Goal: Task Accomplishment & Management: Manage account settings

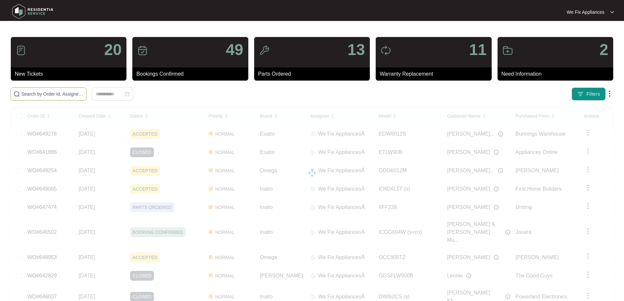
drag, startPoint x: 83, startPoint y: 98, endPoint x: 78, endPoint y: 88, distance: 10.7
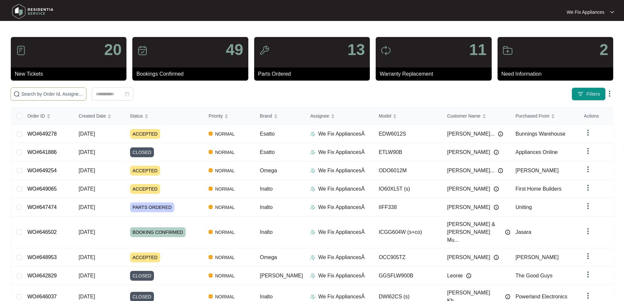
drag, startPoint x: 78, startPoint y: 88, endPoint x: 71, endPoint y: 94, distance: 9.3
paste input "649254"
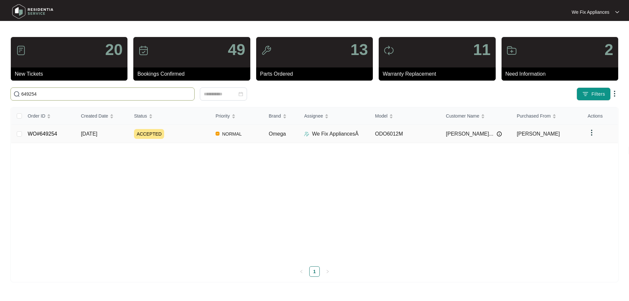
type input "649254"
click at [46, 132] on link "WO#649254" at bounding box center [42, 134] width 29 height 6
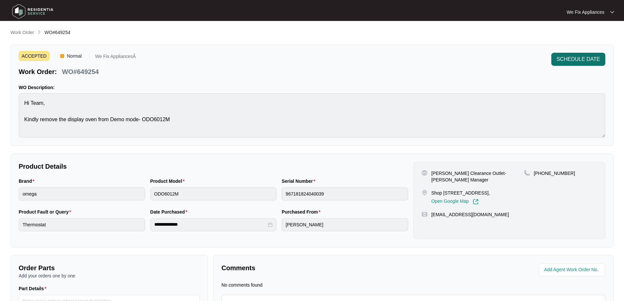
click at [578, 62] on span "SCHEDULE DATE" at bounding box center [578, 59] width 44 height 8
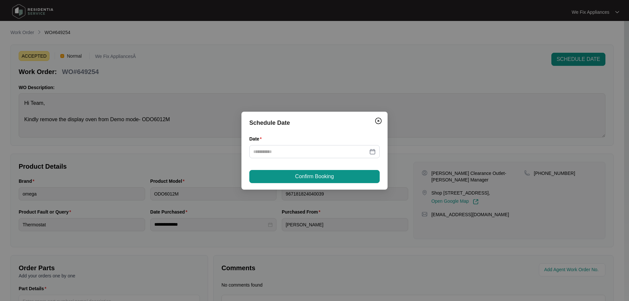
click at [290, 144] on div "Date" at bounding box center [314, 140] width 130 height 10
click at [288, 148] on input "Date" at bounding box center [310, 151] width 115 height 7
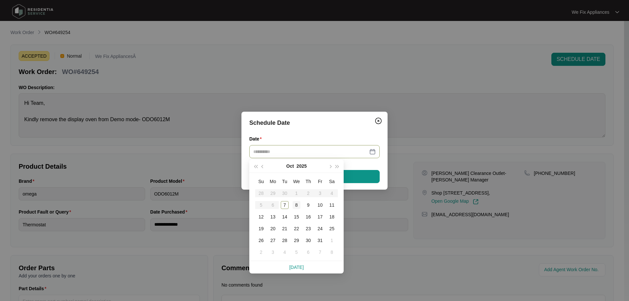
type input "**********"
click at [297, 204] on div "8" at bounding box center [296, 205] width 8 height 8
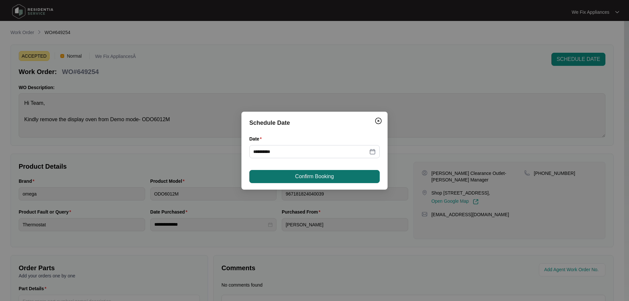
click at [303, 179] on span "Confirm Booking" at bounding box center [314, 177] width 39 height 8
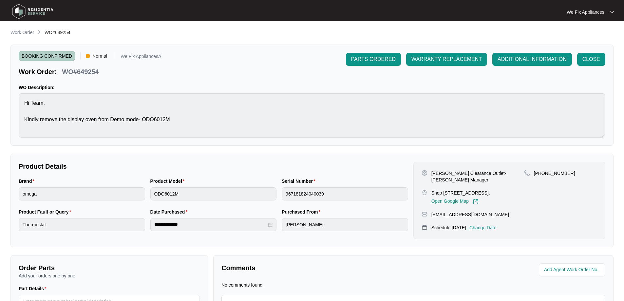
click at [45, 11] on img at bounding box center [33, 12] width 46 height 20
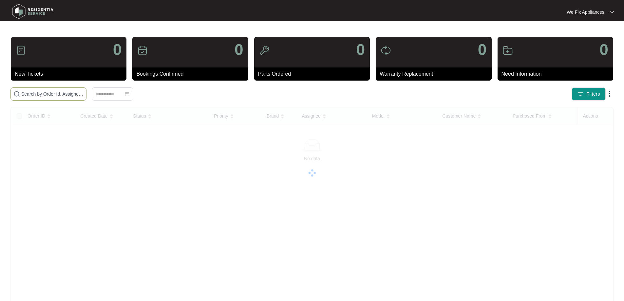
drag, startPoint x: 65, startPoint y: 99, endPoint x: 74, endPoint y: 95, distance: 10.1
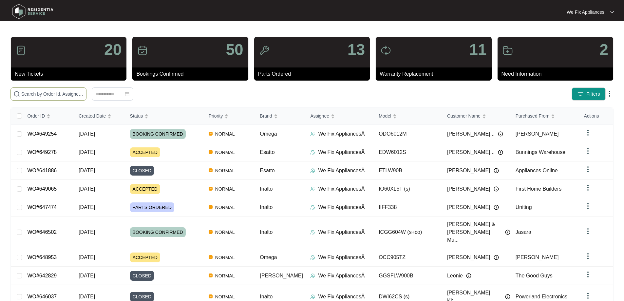
paste input "649278"
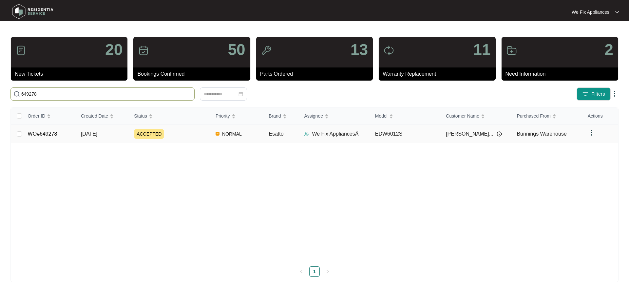
type input "649278"
click at [45, 131] on link "WO#649278" at bounding box center [42, 134] width 29 height 6
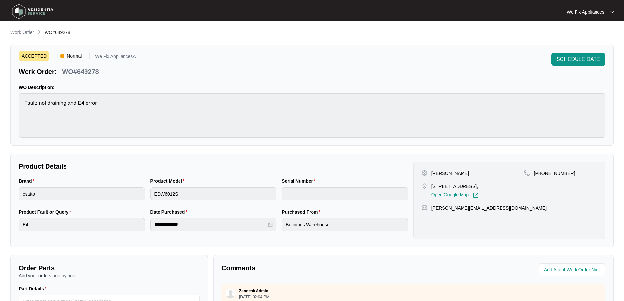
click at [556, 64] on button "SCHEDULE DATE" at bounding box center [578, 59] width 54 height 13
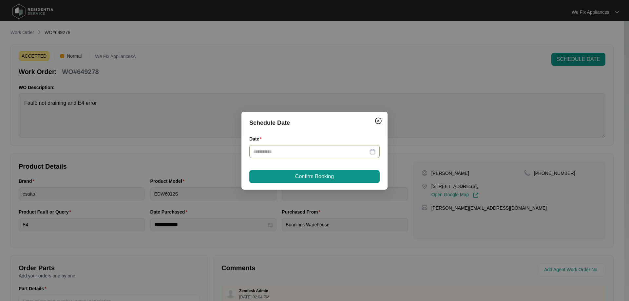
click at [305, 149] on input "Date" at bounding box center [310, 151] width 115 height 7
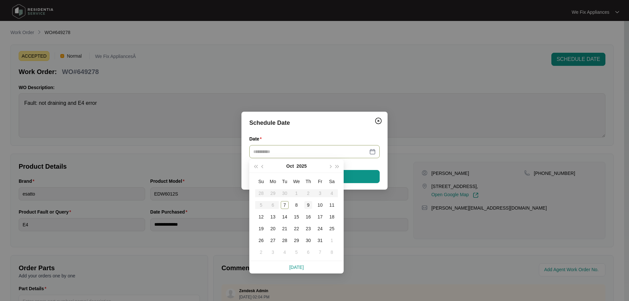
type input "**********"
click at [307, 206] on div "9" at bounding box center [308, 205] width 8 height 8
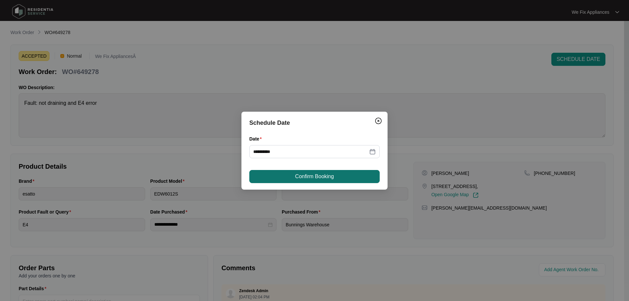
click at [310, 179] on span "Confirm Booking" at bounding box center [314, 177] width 39 height 8
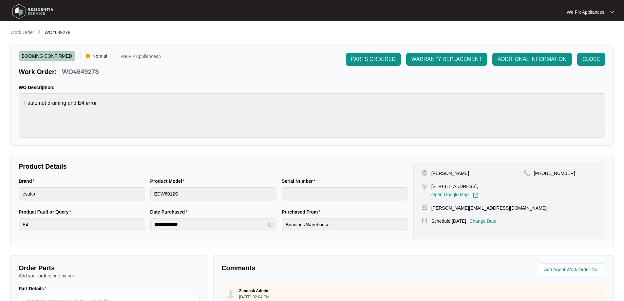
click at [33, 7] on img at bounding box center [33, 12] width 46 height 20
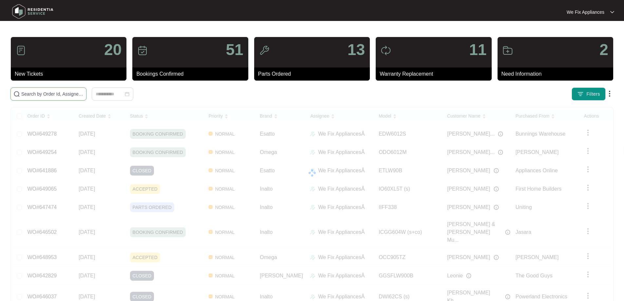
drag, startPoint x: 69, startPoint y: 89, endPoint x: 61, endPoint y: 92, distance: 8.8
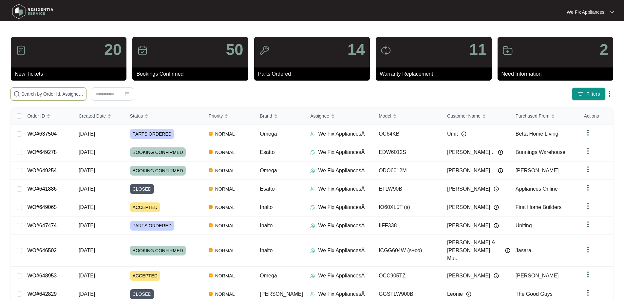
paste input "645934"
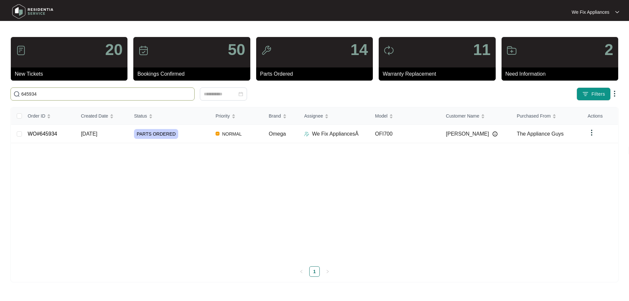
type input "645934"
click at [45, 136] on link "WO#645934" at bounding box center [42, 134] width 29 height 6
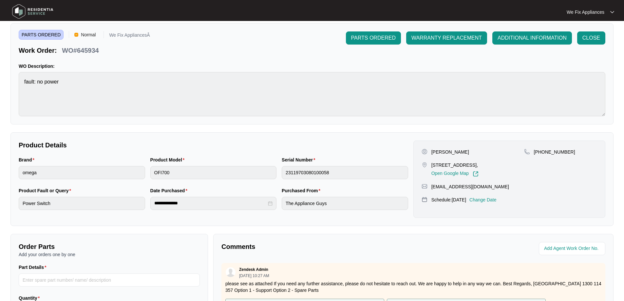
scroll to position [33, 0]
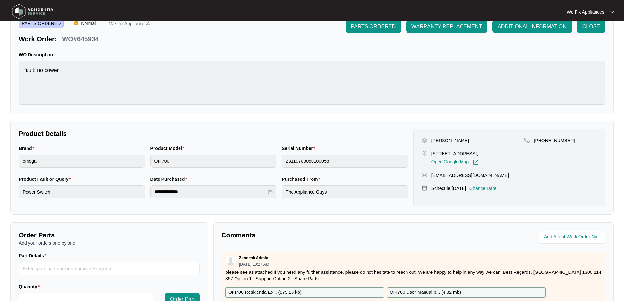
click at [496, 188] on p "Change Date" at bounding box center [482, 188] width 27 height 7
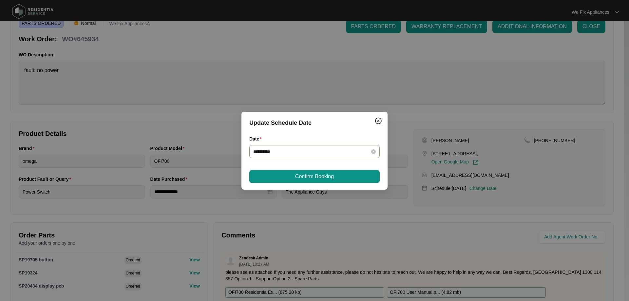
click at [312, 155] on div "**********" at bounding box center [314, 151] width 130 height 13
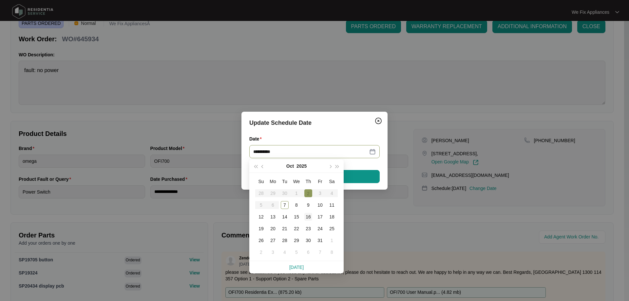
type input "**********"
click at [310, 214] on div "16" at bounding box center [308, 217] width 8 height 8
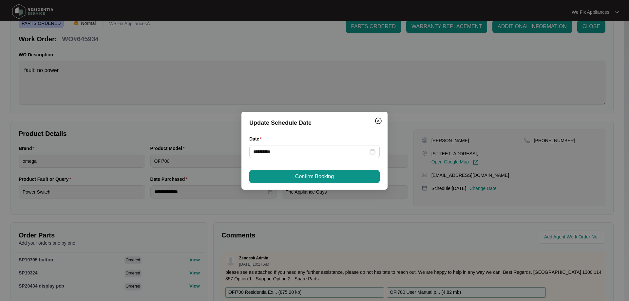
click at [322, 169] on div "**********" at bounding box center [314, 151] width 146 height 78
click at [313, 179] on span "Confirm Booking" at bounding box center [314, 177] width 39 height 8
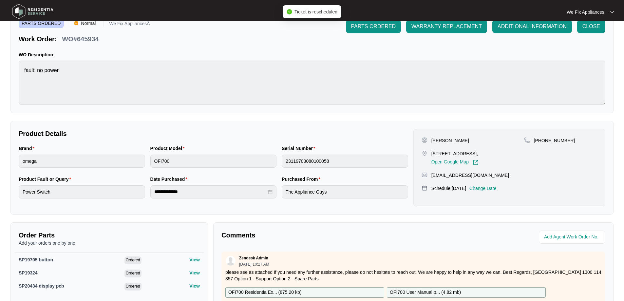
scroll to position [135, 0]
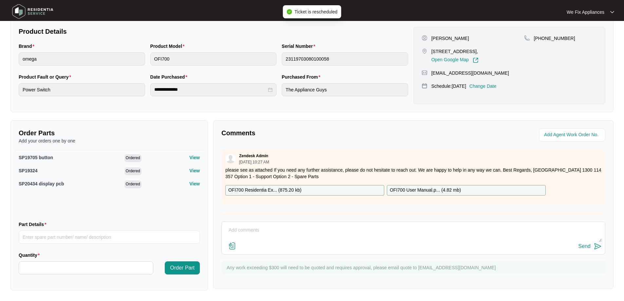
click at [269, 226] on textarea at bounding box center [413, 233] width 377 height 17
type textarea "h"
drag, startPoint x: 588, startPoint y: 237, endPoint x: 582, endPoint y: 239, distance: 5.8
click at [587, 237] on textarea "Hi team, just fyi- customer requested [DATE] thank you." at bounding box center [413, 233] width 377 height 17
type textarea "Hi team, just fyi- customer requested [DATE] thank you."
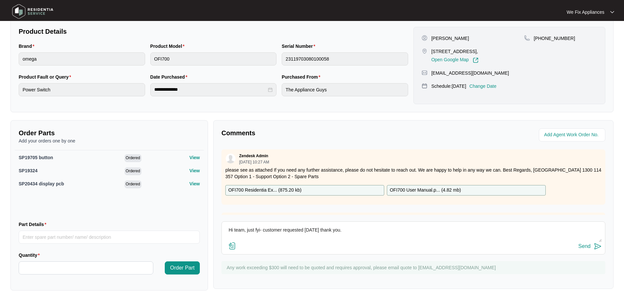
click at [586, 244] on div "Send" at bounding box center [584, 246] width 12 height 6
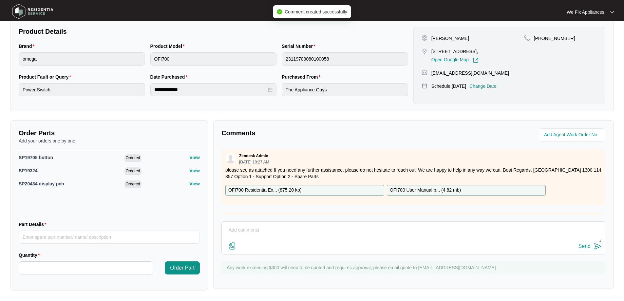
click at [44, 8] on img at bounding box center [33, 12] width 46 height 20
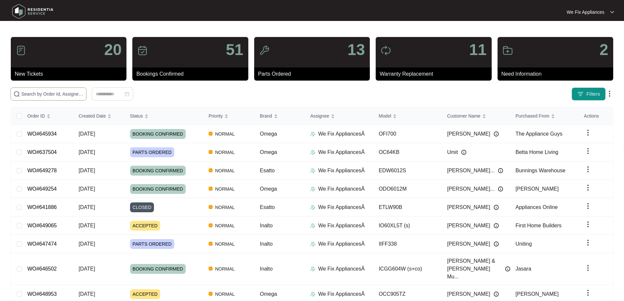
paste input "643982"
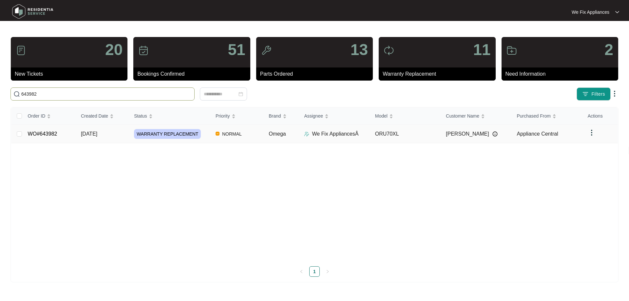
type input "643982"
click at [43, 140] on td "WO#643982" at bounding box center [49, 134] width 53 height 18
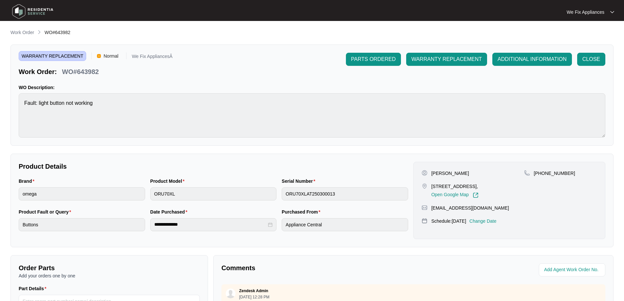
click at [490, 223] on p "Change Date" at bounding box center [482, 221] width 27 height 7
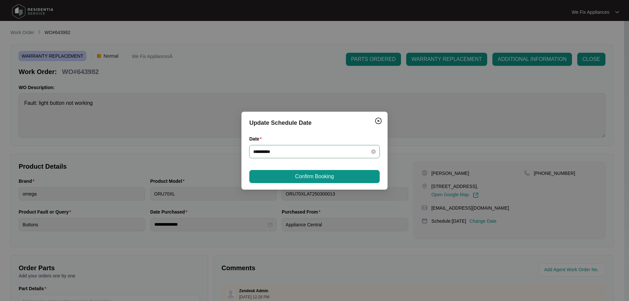
click at [337, 154] on input "**********" at bounding box center [310, 151] width 115 height 7
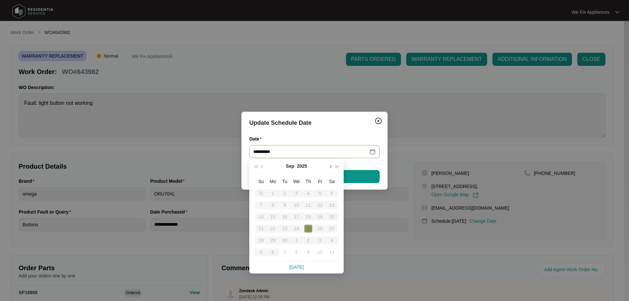
click at [331, 167] on button "button" at bounding box center [329, 165] width 7 height 13
type input "**********"
click at [320, 206] on div "10" at bounding box center [320, 205] width 8 height 8
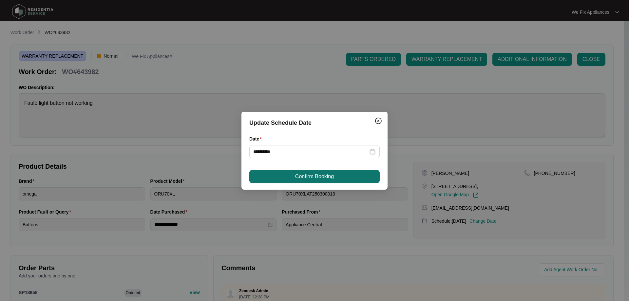
click at [321, 175] on span "Confirm Booking" at bounding box center [314, 177] width 39 height 8
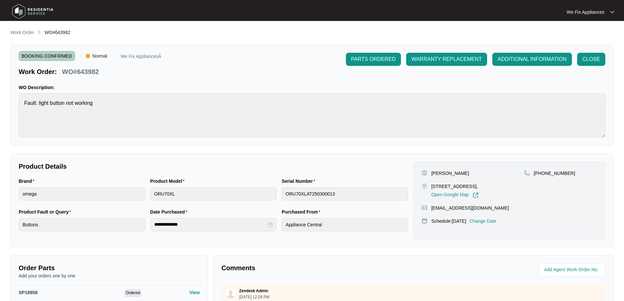
click at [39, 13] on img at bounding box center [33, 12] width 46 height 20
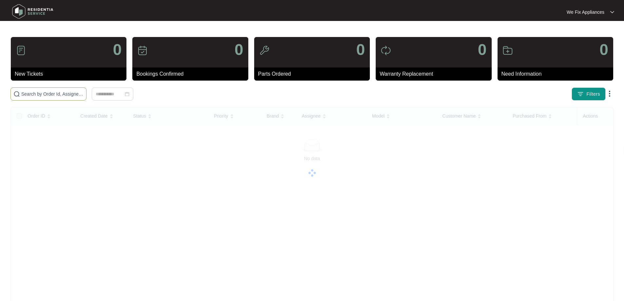
paste input "648708"
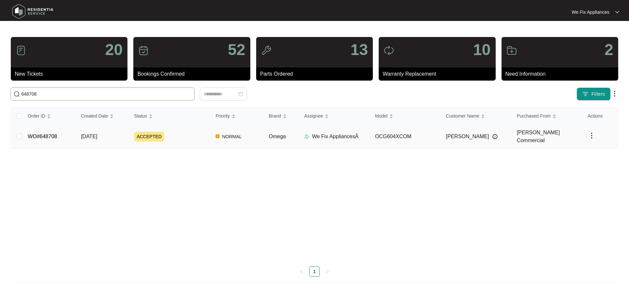
type input "648708"
drag, startPoint x: 40, startPoint y: 130, endPoint x: 38, endPoint y: 135, distance: 5.4
click at [38, 135] on td "WO#648708" at bounding box center [49, 137] width 53 height 24
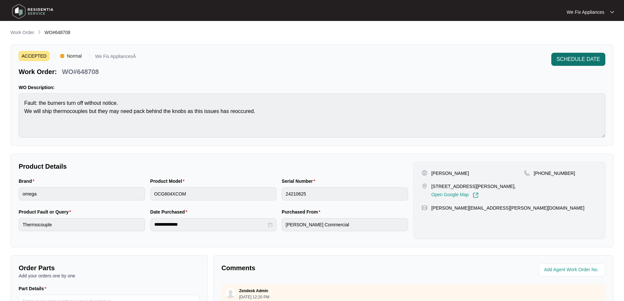
click at [585, 60] on span "SCHEDULE DATE" at bounding box center [578, 59] width 44 height 8
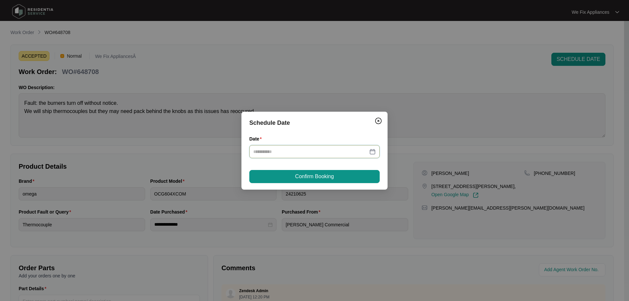
click at [301, 152] on input "Date" at bounding box center [310, 151] width 115 height 7
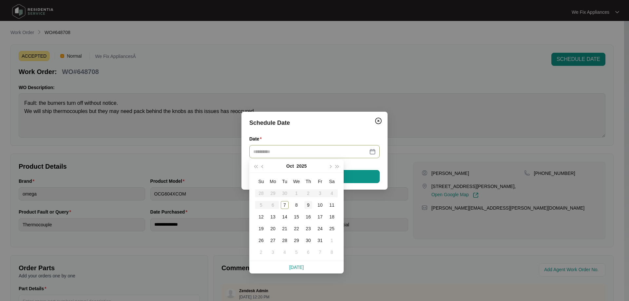
type input "**********"
click at [310, 203] on div "9" at bounding box center [308, 205] width 8 height 8
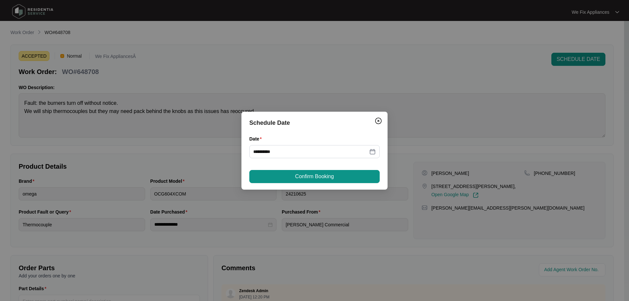
click at [317, 177] on span "Confirm Booking" at bounding box center [314, 177] width 39 height 8
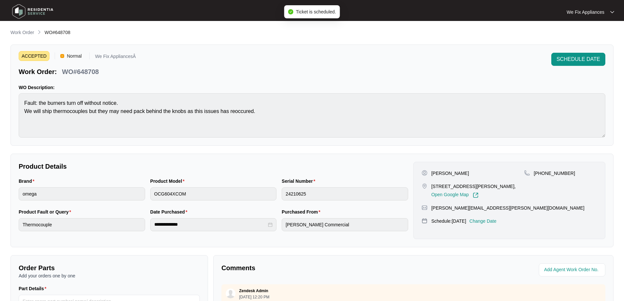
click at [33, 9] on img at bounding box center [33, 12] width 46 height 20
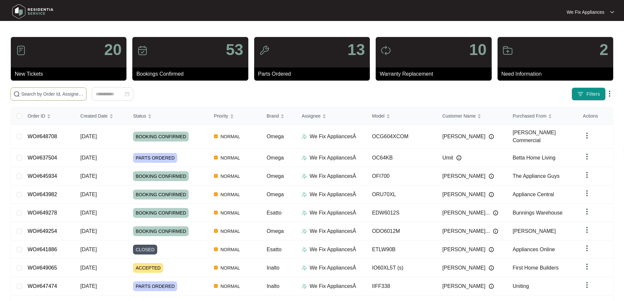
drag, startPoint x: 89, startPoint y: 87, endPoint x: 82, endPoint y: 95, distance: 10.7
paste input "648663"
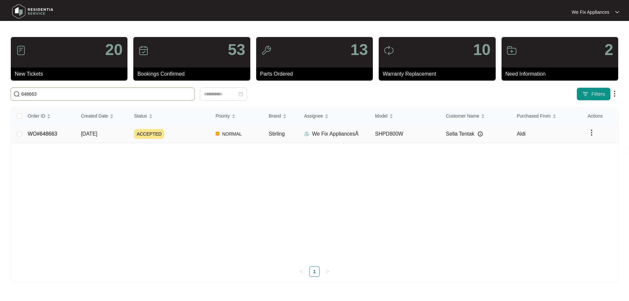
type input "648663"
click at [39, 134] on link "WO#648663" at bounding box center [42, 134] width 29 height 6
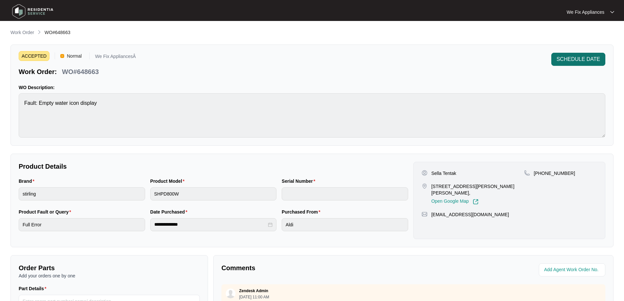
click at [565, 63] on span "SCHEDULE DATE" at bounding box center [578, 59] width 44 height 8
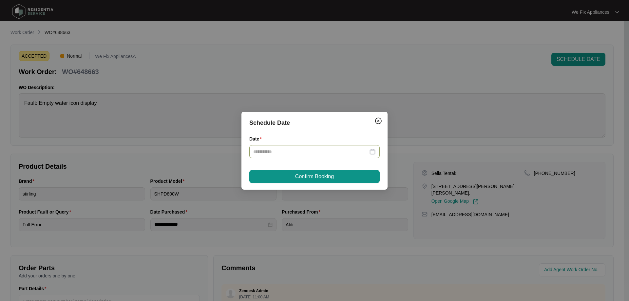
click at [287, 152] on input "Date" at bounding box center [310, 151] width 115 height 7
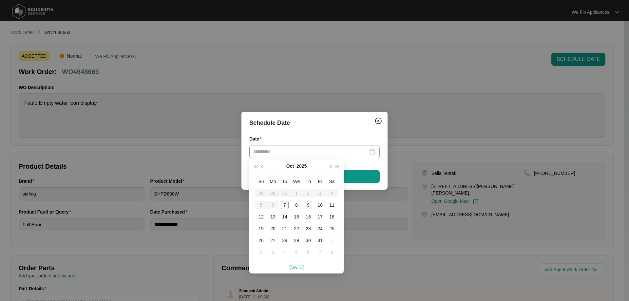
type input "**********"
click at [305, 203] on div "9" at bounding box center [308, 205] width 8 height 8
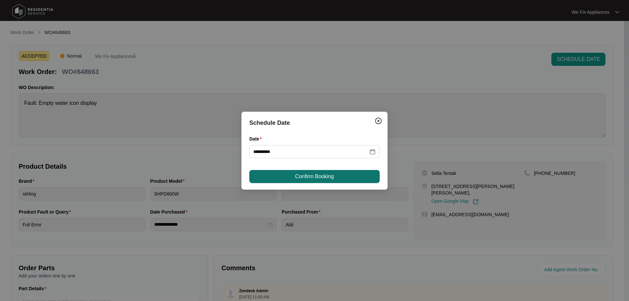
click at [302, 180] on button "Confirm Booking" at bounding box center [314, 176] width 130 height 13
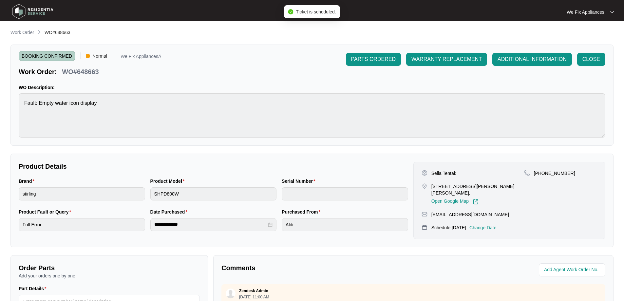
click at [34, 9] on img at bounding box center [33, 12] width 46 height 20
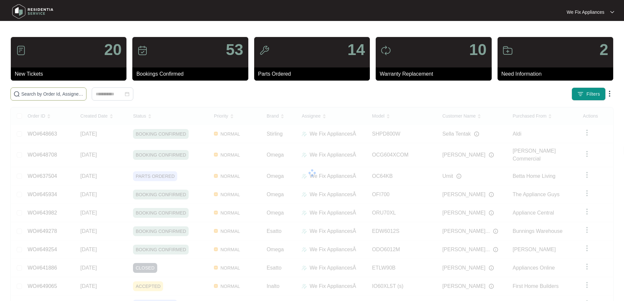
paste input "648119"
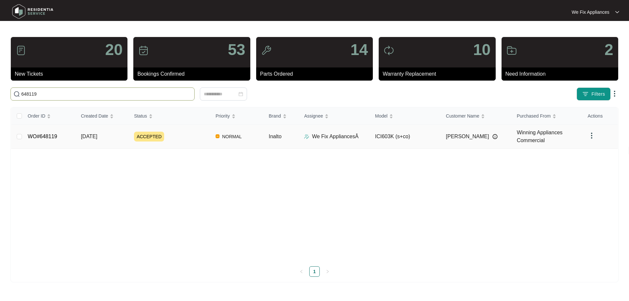
type input "648119"
click at [36, 137] on link "WO#648119" at bounding box center [42, 137] width 29 height 6
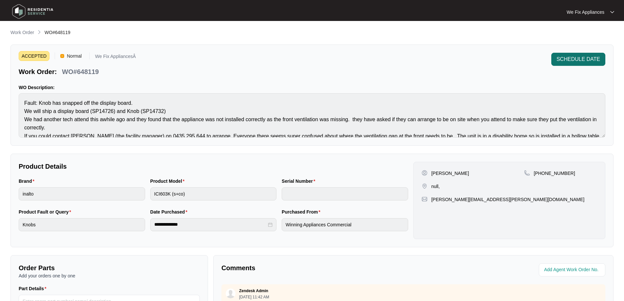
click at [574, 57] on span "SCHEDULE DATE" at bounding box center [578, 59] width 44 height 8
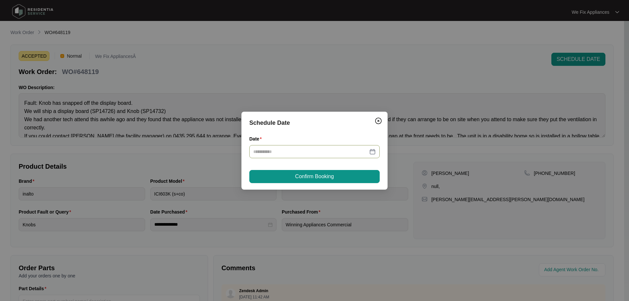
click at [286, 150] on div at bounding box center [314, 151] width 130 height 13
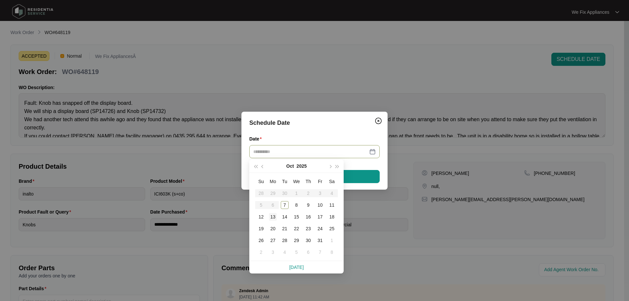
click at [272, 219] on div "13" at bounding box center [273, 217] width 8 height 8
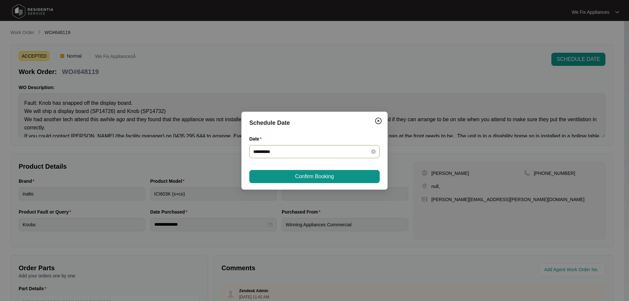
type input "**********"
click at [291, 172] on button "Confirm Booking" at bounding box center [314, 176] width 130 height 13
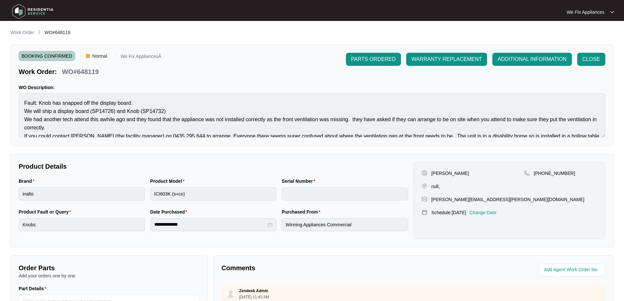
click at [494, 212] on p "Change Date" at bounding box center [482, 212] width 27 height 7
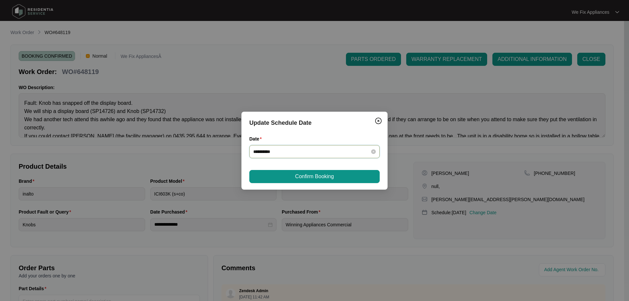
click at [288, 148] on input "**********" at bounding box center [310, 151] width 115 height 7
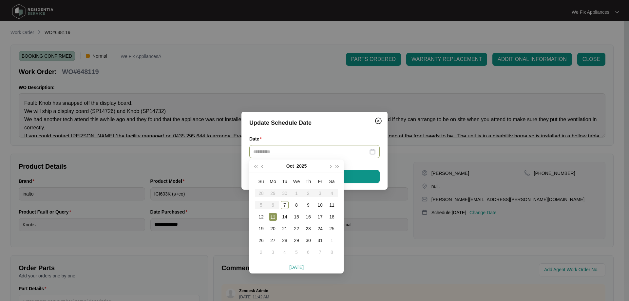
click at [275, 213] on div "13" at bounding box center [273, 217] width 8 height 8
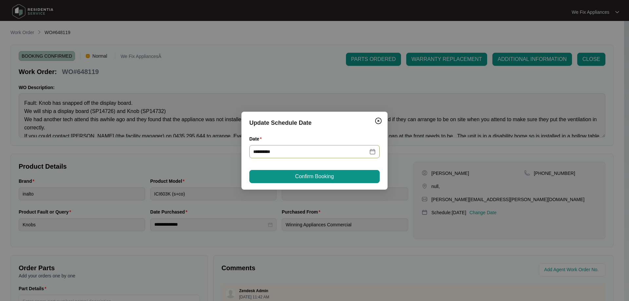
type input "**********"
click at [324, 177] on span "Confirm Booking" at bounding box center [314, 177] width 39 height 8
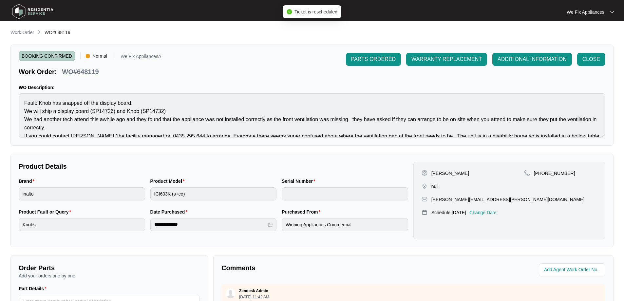
click at [37, 11] on img at bounding box center [33, 12] width 46 height 20
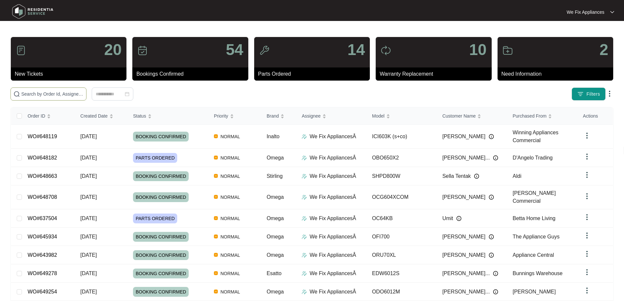
paste input "648001"
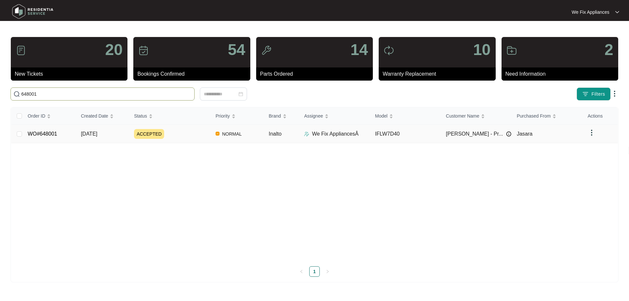
type input "648001"
click at [41, 136] on link "WO#648001" at bounding box center [42, 134] width 29 height 6
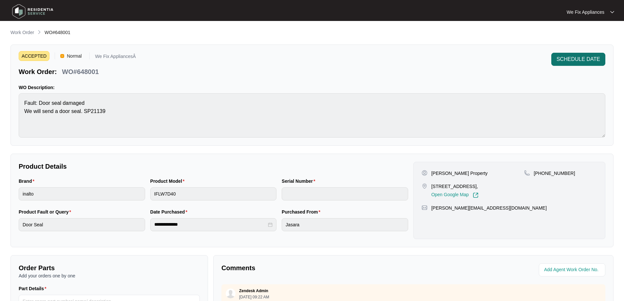
click at [590, 59] on span "SCHEDULE DATE" at bounding box center [578, 59] width 44 height 8
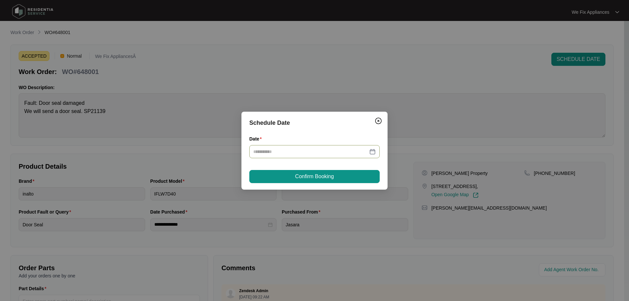
click at [312, 149] on input "Date" at bounding box center [310, 151] width 115 height 7
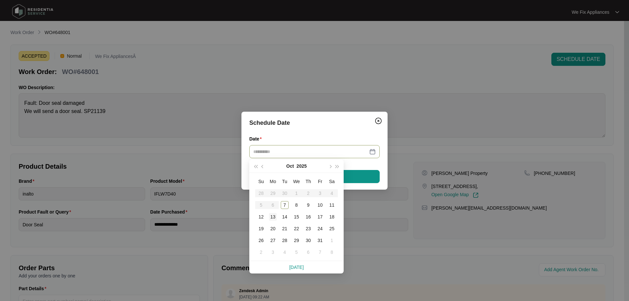
type input "**********"
click at [272, 214] on div "13" at bounding box center [273, 217] width 8 height 8
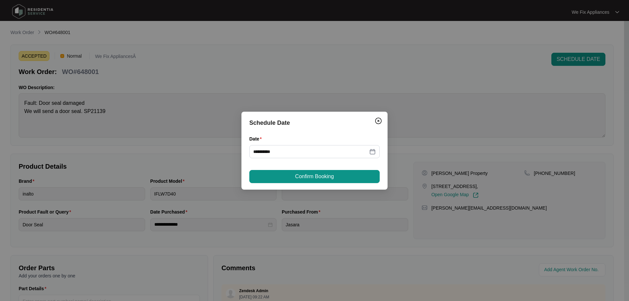
click at [274, 175] on button "Confirm Booking" at bounding box center [314, 176] width 130 height 13
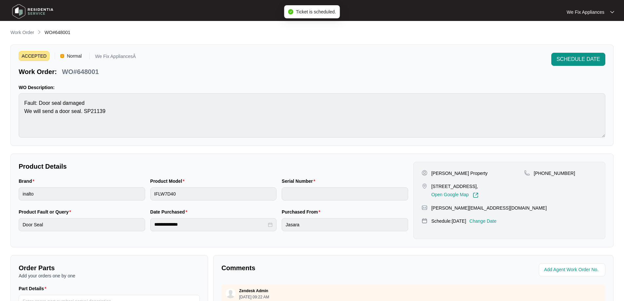
click at [40, 10] on img at bounding box center [33, 12] width 46 height 20
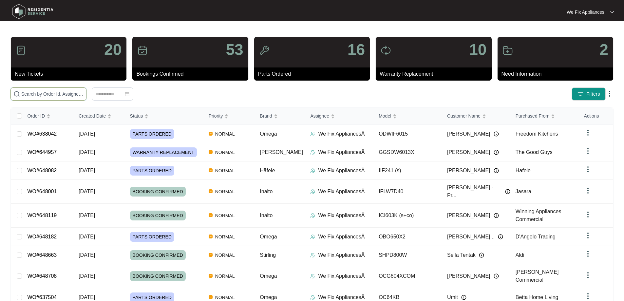
drag, startPoint x: 67, startPoint y: 90, endPoint x: 45, endPoint y: 97, distance: 23.1
paste input "643977"
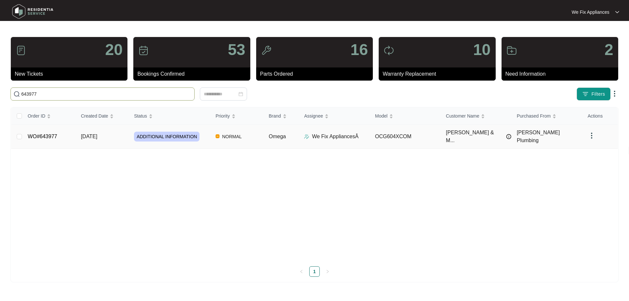
type input "643977"
click at [45, 128] on td "WO#643977" at bounding box center [49, 137] width 53 height 24
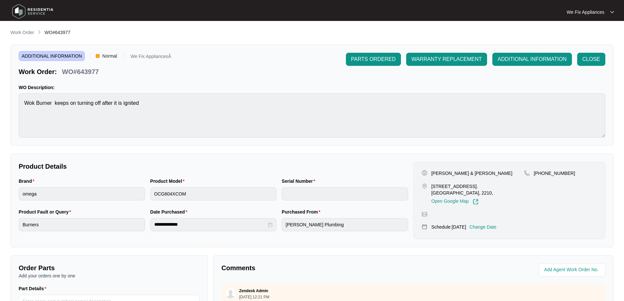
click at [486, 214] on div "[PERSON_NAME] & [PERSON_NAME] [STREET_ADDRESS]. [GEOGRAPHIC_DATA], Open Google …" at bounding box center [509, 200] width 192 height 77
drag, startPoint x: 489, startPoint y: 208, endPoint x: 489, endPoint y: 213, distance: 5.9
click at [489, 211] on div "[PERSON_NAME] & [PERSON_NAME] [STREET_ADDRESS]. [GEOGRAPHIC_DATA], Open Google …" at bounding box center [509, 200] width 192 height 77
click at [488, 224] on p "Change Date" at bounding box center [482, 227] width 27 height 7
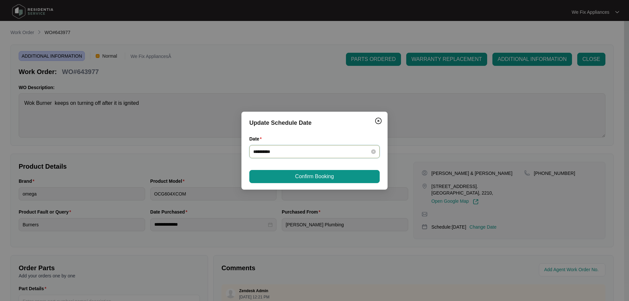
click at [277, 153] on input "**********" at bounding box center [310, 151] width 115 height 7
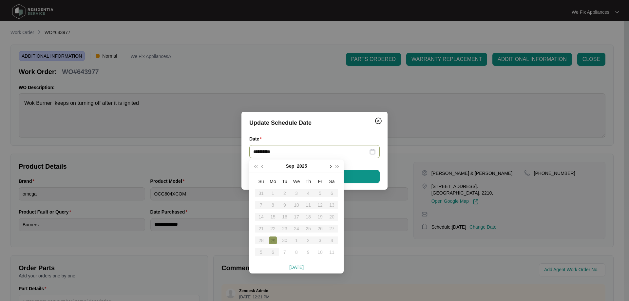
click at [330, 166] on span "button" at bounding box center [329, 166] width 3 height 3
type input "**********"
click at [307, 207] on div "9" at bounding box center [308, 205] width 8 height 8
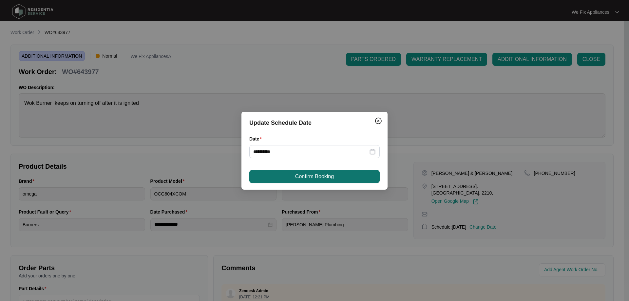
click at [320, 179] on span "Confirm Booking" at bounding box center [314, 177] width 39 height 8
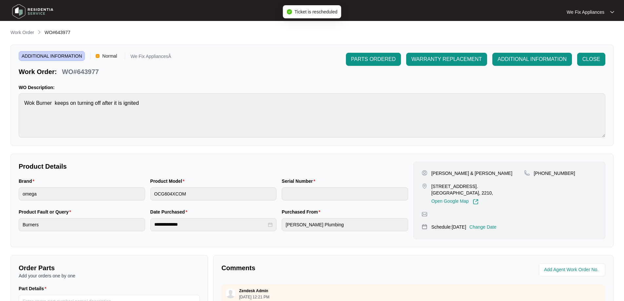
click at [40, 11] on img at bounding box center [33, 12] width 46 height 20
